Goal: Navigation & Orientation: Find specific page/section

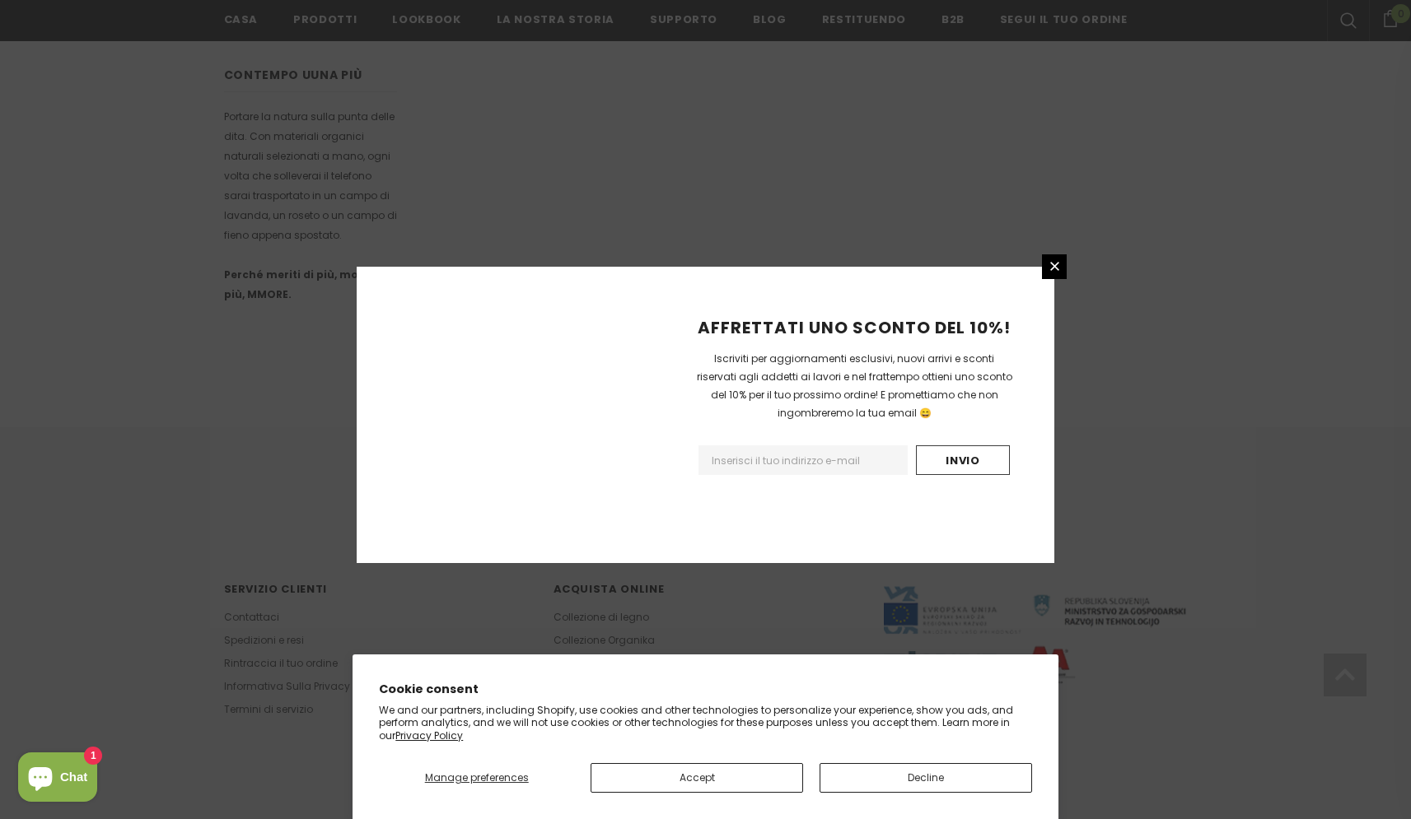
scroll to position [869, 0]
